Goal: Task Accomplishment & Management: Use online tool/utility

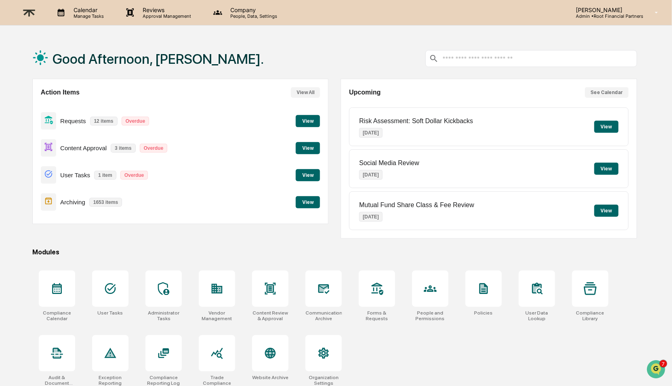
click at [309, 147] on button "View" at bounding box center [308, 148] width 24 height 12
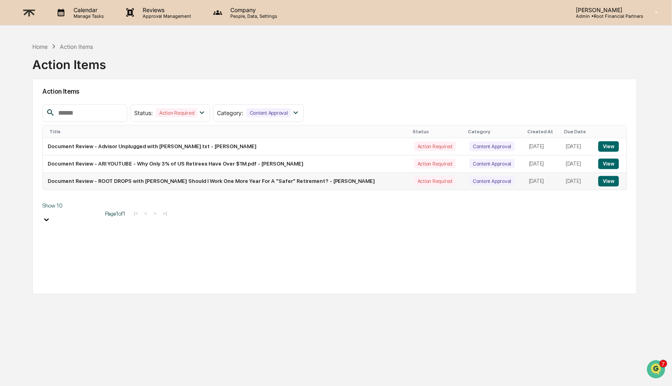
click at [613, 184] on button "View" at bounding box center [608, 181] width 21 height 11
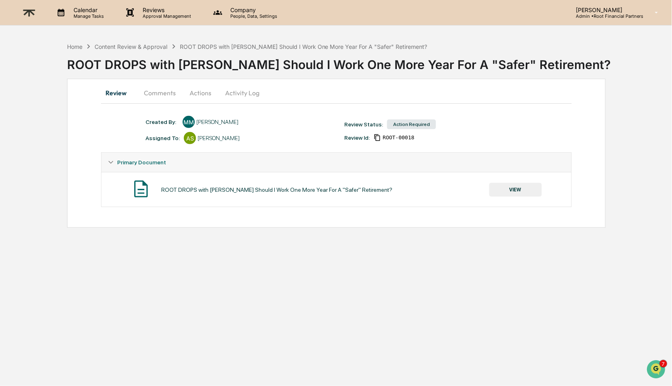
click at [156, 93] on button "Comments" at bounding box center [159, 92] width 45 height 19
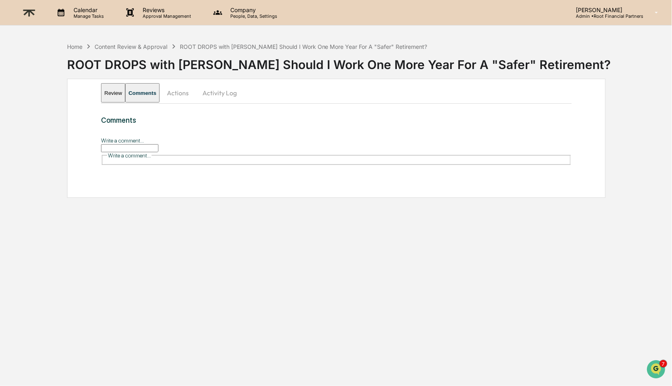
click at [158, 150] on input "Write a comment..." at bounding box center [129, 148] width 57 height 8
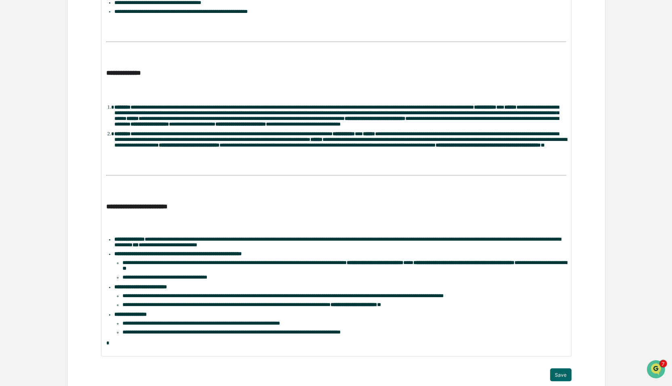
scroll to position [276, 0]
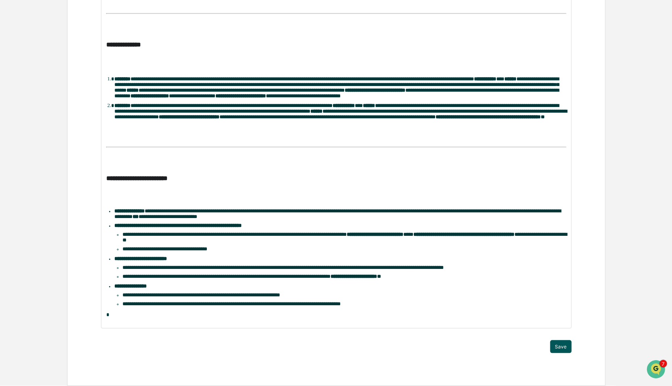
click at [559, 343] on button "Save" at bounding box center [560, 347] width 21 height 13
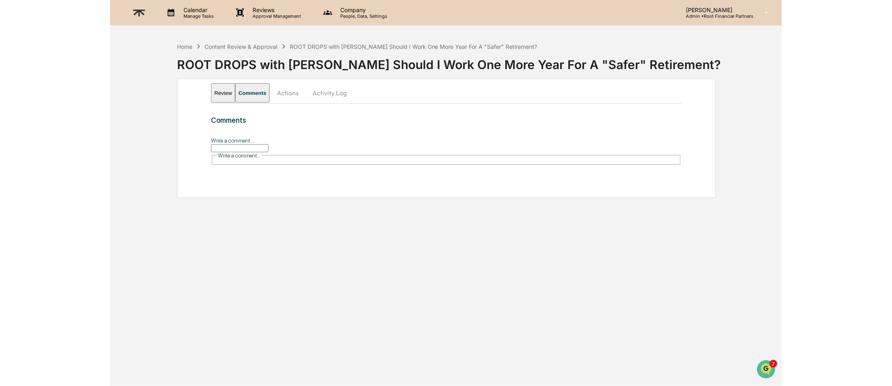
scroll to position [0, 0]
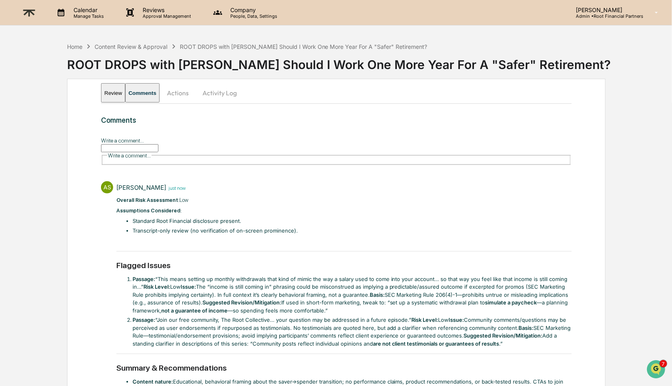
click at [196, 99] on button "Actions" at bounding box center [178, 92] width 36 height 19
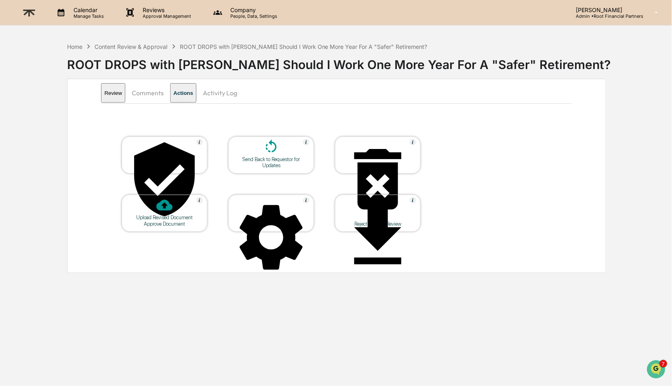
click at [173, 156] on div at bounding box center [164, 180] width 81 height 82
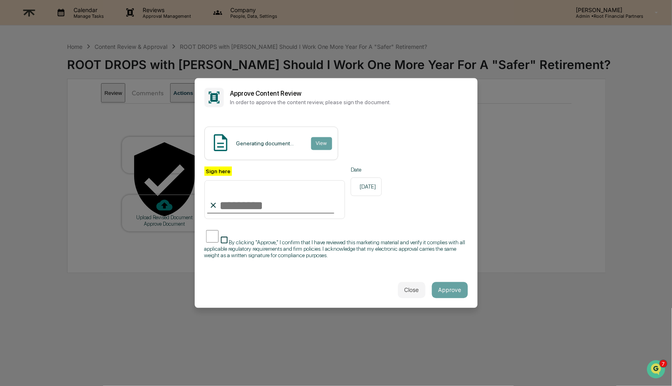
click at [248, 206] on input "Sign here" at bounding box center [274, 199] width 141 height 39
type input "**********"
click at [267, 250] on span "By clicking "Approve," I confirm that I have reviewed this marketing material a…" at bounding box center [334, 248] width 261 height 19
click at [459, 286] on button "Approve" at bounding box center [450, 290] width 36 height 16
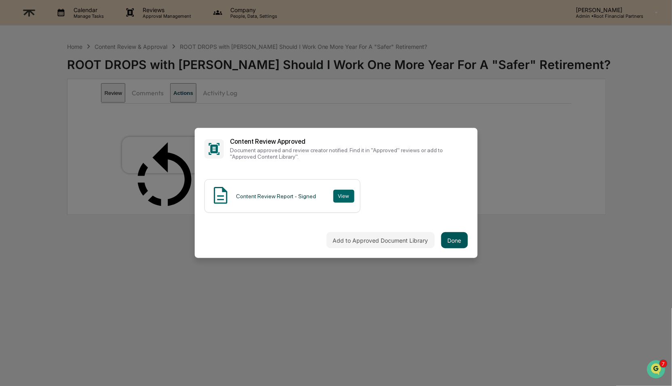
click at [458, 239] on button "Done" at bounding box center [454, 240] width 27 height 16
